Goal: Submit feedback/report problem: Submit feedback/report problem

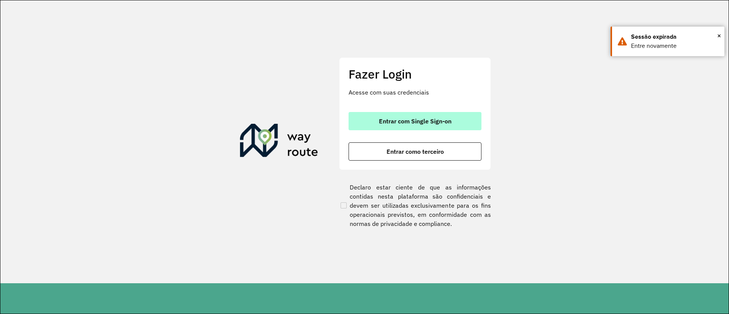
click at [450, 125] on button "Entrar com Single Sign-on" at bounding box center [415, 121] width 133 height 18
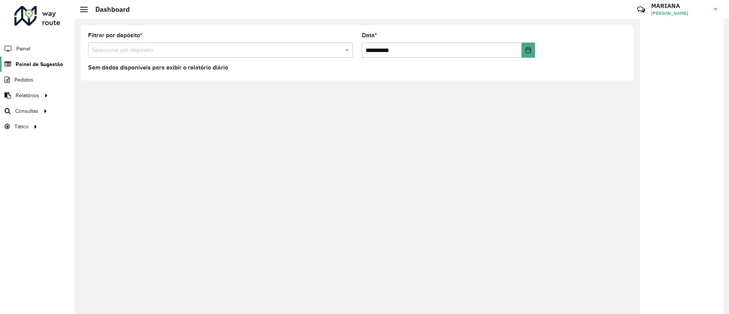
click at [38, 65] on span "Painel de Sugestão" at bounding box center [39, 64] width 47 height 8
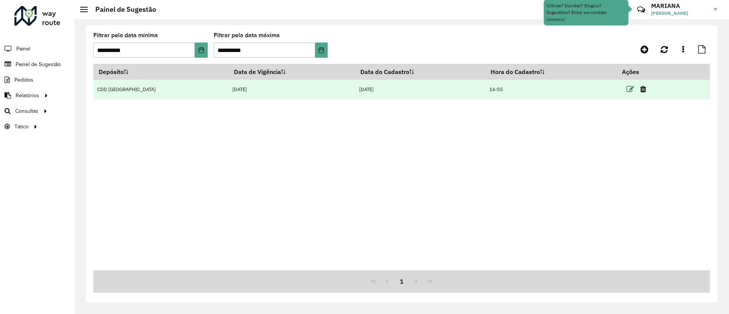
click at [627, 88] on icon at bounding box center [631, 89] width 8 height 8
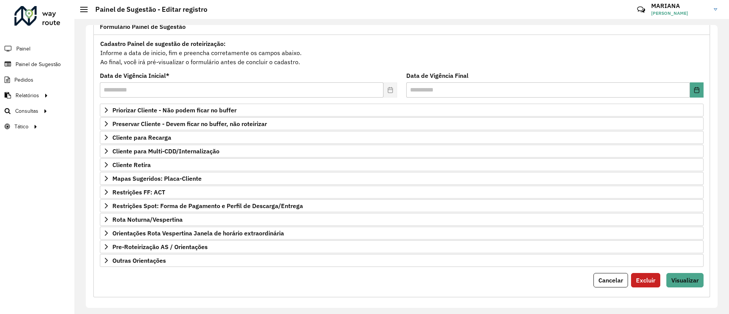
scroll to position [65, 0]
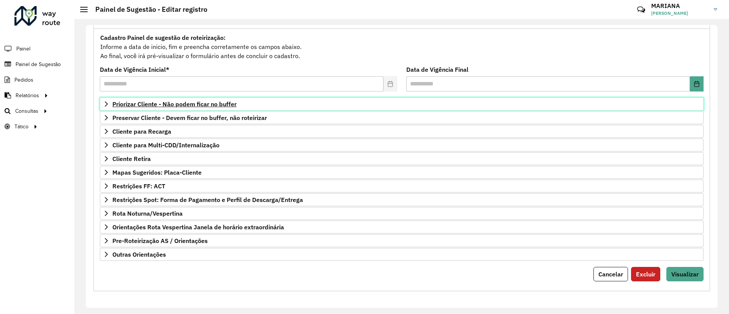
click at [173, 109] on link "Priorizar Cliente - Não podem ficar no buffer" at bounding box center [402, 104] width 604 height 13
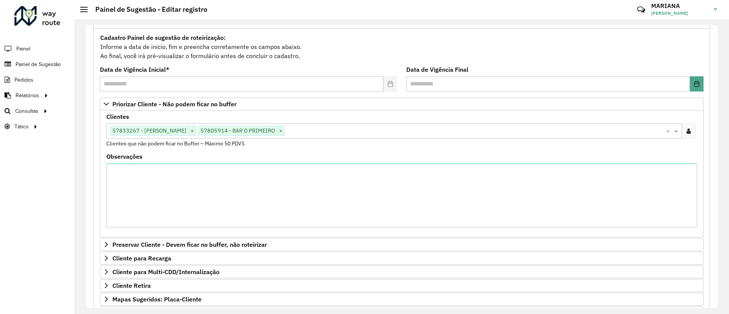
click at [706, 163] on div "**********" at bounding box center [401, 223] width 617 height 389
